Goal: Navigation & Orientation: Find specific page/section

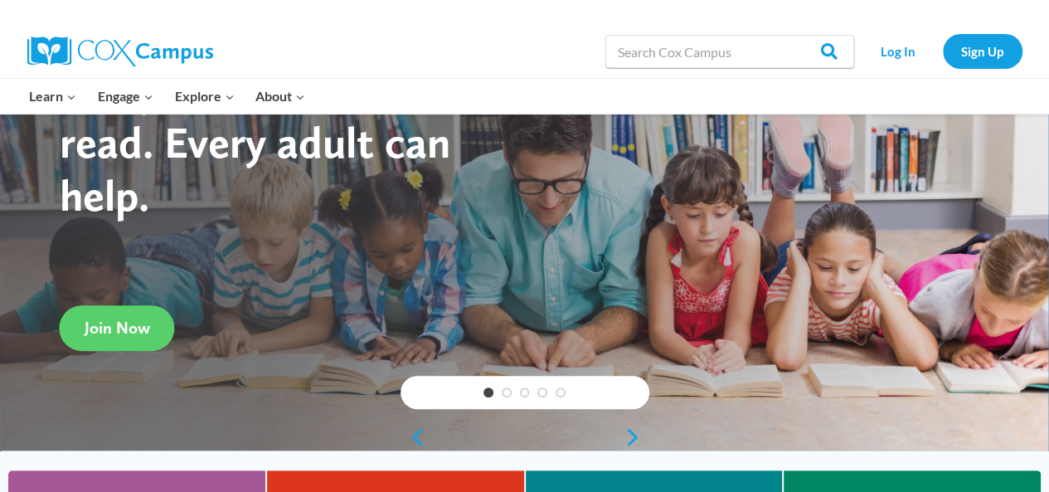
scroll to position [118, 0]
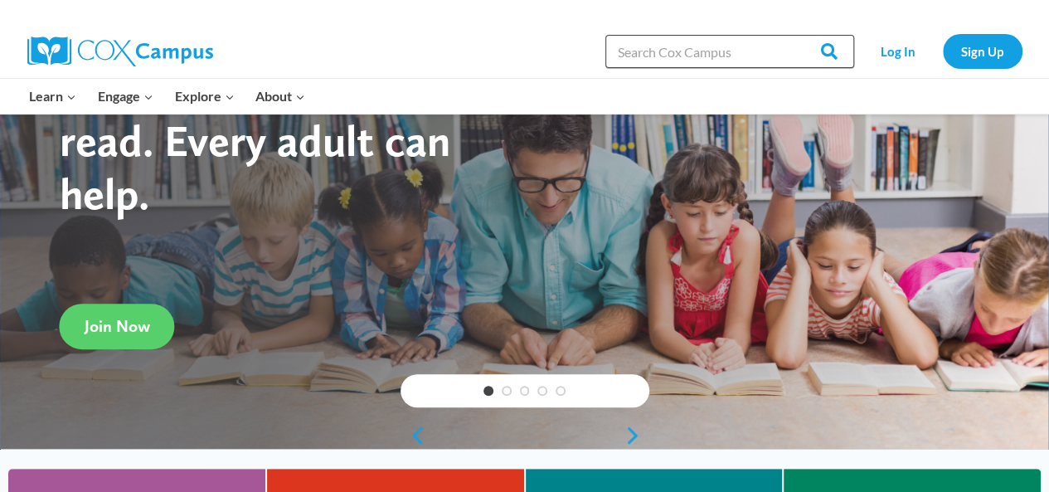
click at [698, 53] on input "Search in [URL][DOMAIN_NAME]" at bounding box center [729, 51] width 249 height 33
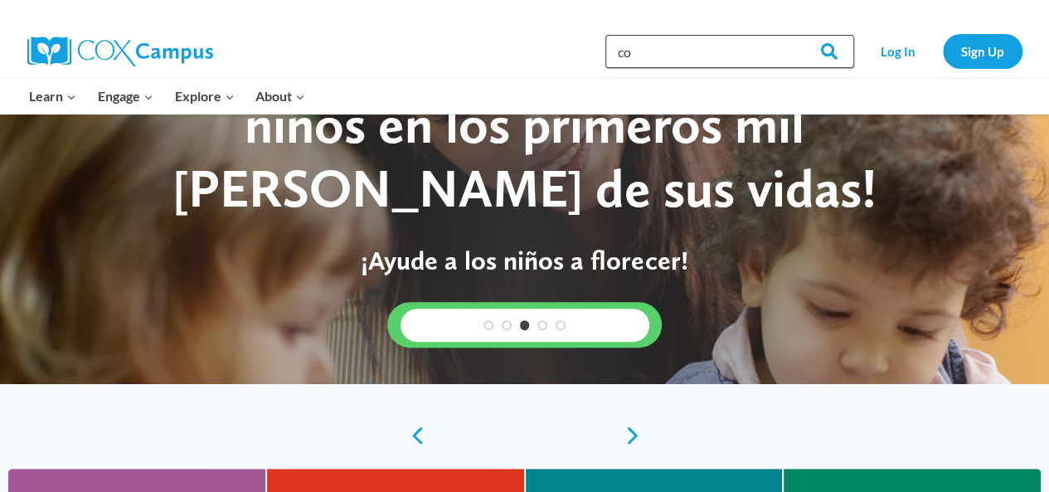
type input "c"
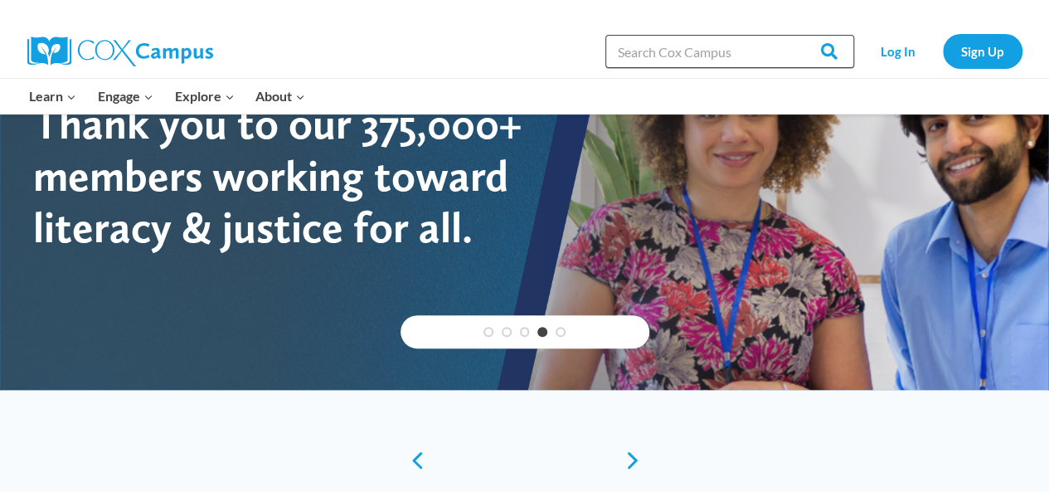
scroll to position [0, 0]
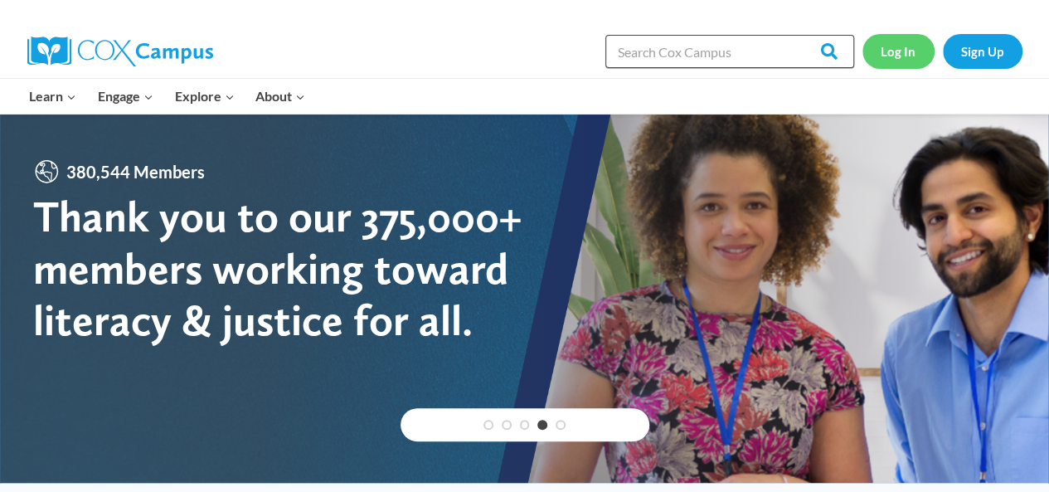
click at [914, 67] on link "Log In" at bounding box center [898, 51] width 72 height 34
click at [881, 63] on link "Log In" at bounding box center [898, 51] width 72 height 34
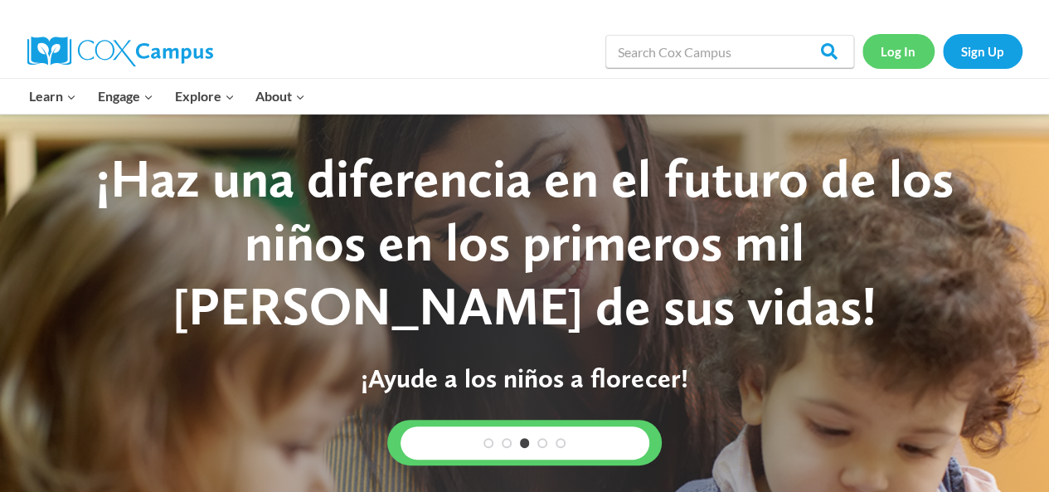
click at [903, 47] on link "Log In" at bounding box center [898, 51] width 72 height 34
